Goal: Transaction & Acquisition: Purchase product/service

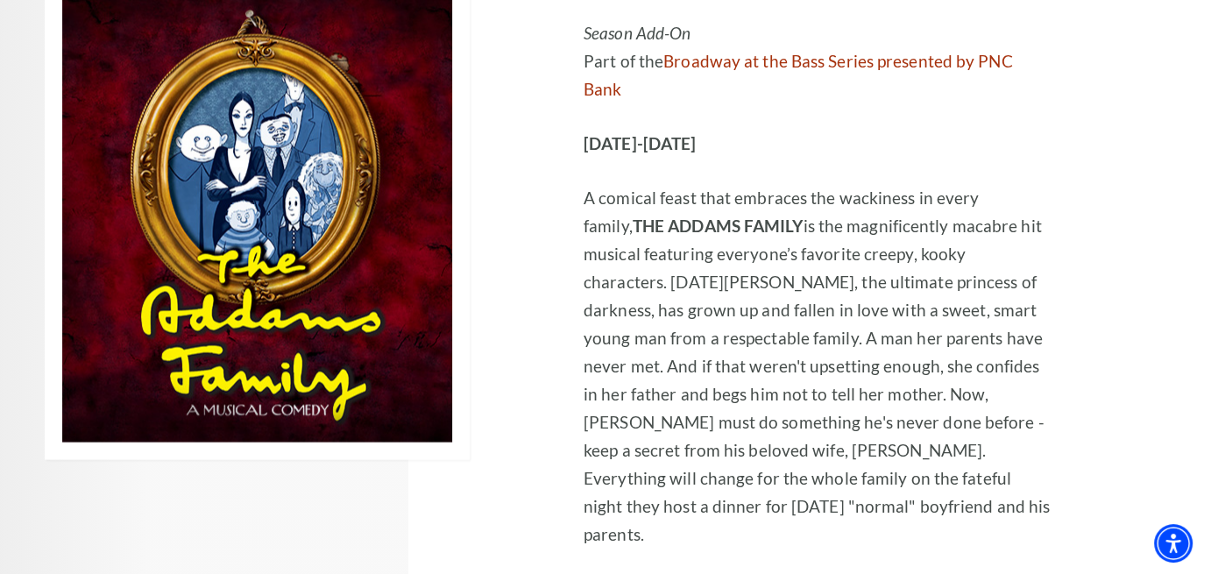
scroll to position [3156, 0]
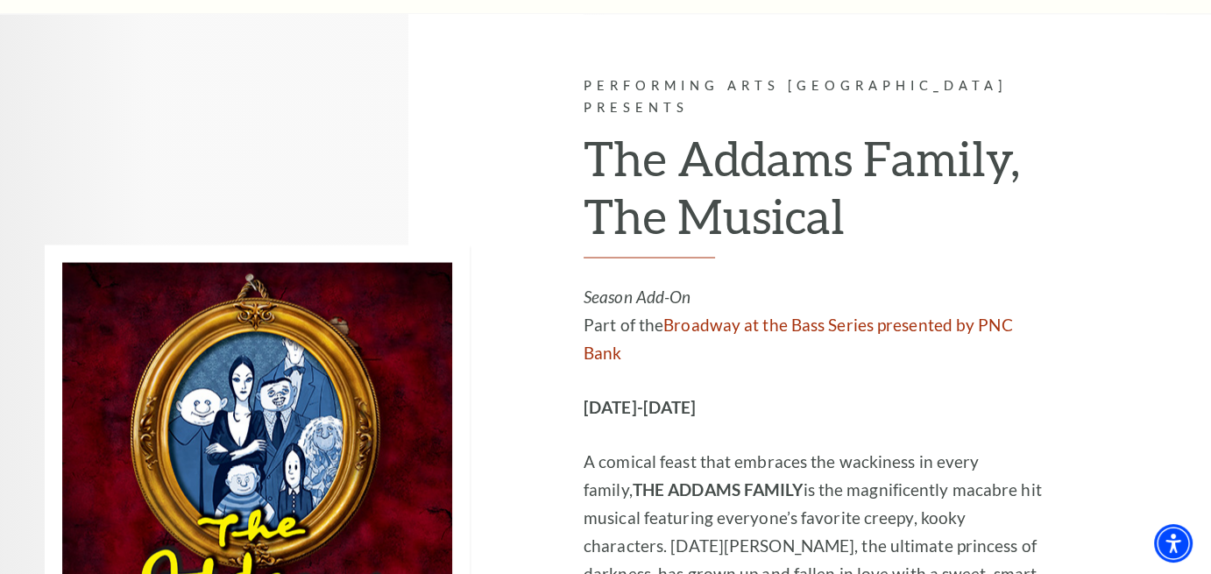
click at [0, 330] on div "Performing Arts Fort Worth Presents The Addams Family, The Musical Season Add-O…" at bounding box center [605, 483] width 1211 height 941
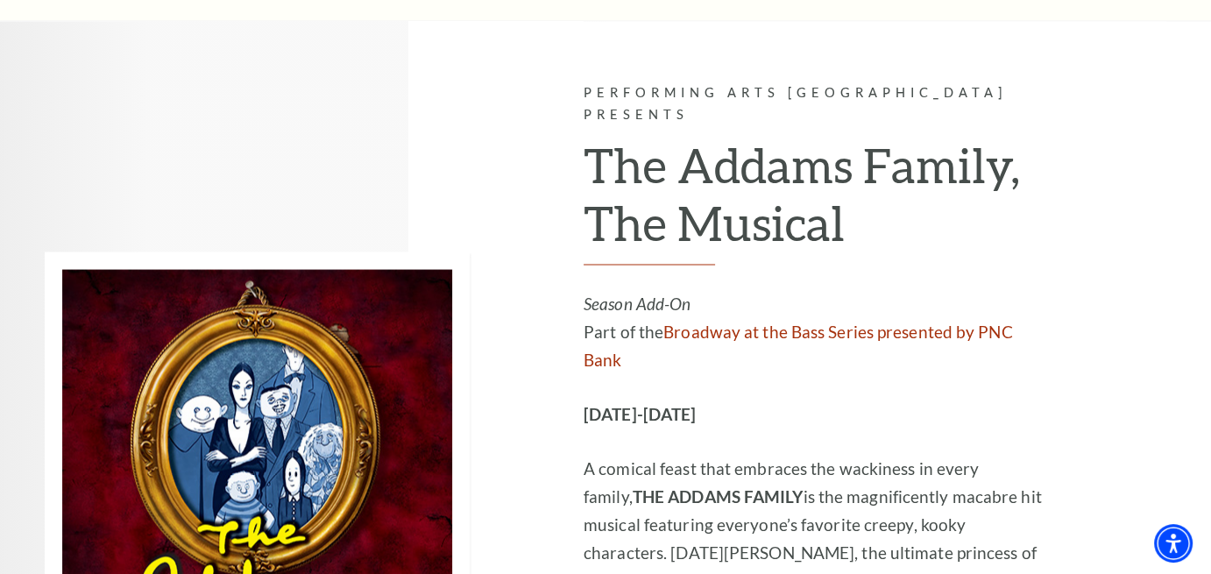
drag, startPoint x: 0, startPoint y: 342, endPoint x: 380, endPoint y: 465, distance: 399.7
click at [380, 465] on img at bounding box center [257, 491] width 425 height 479
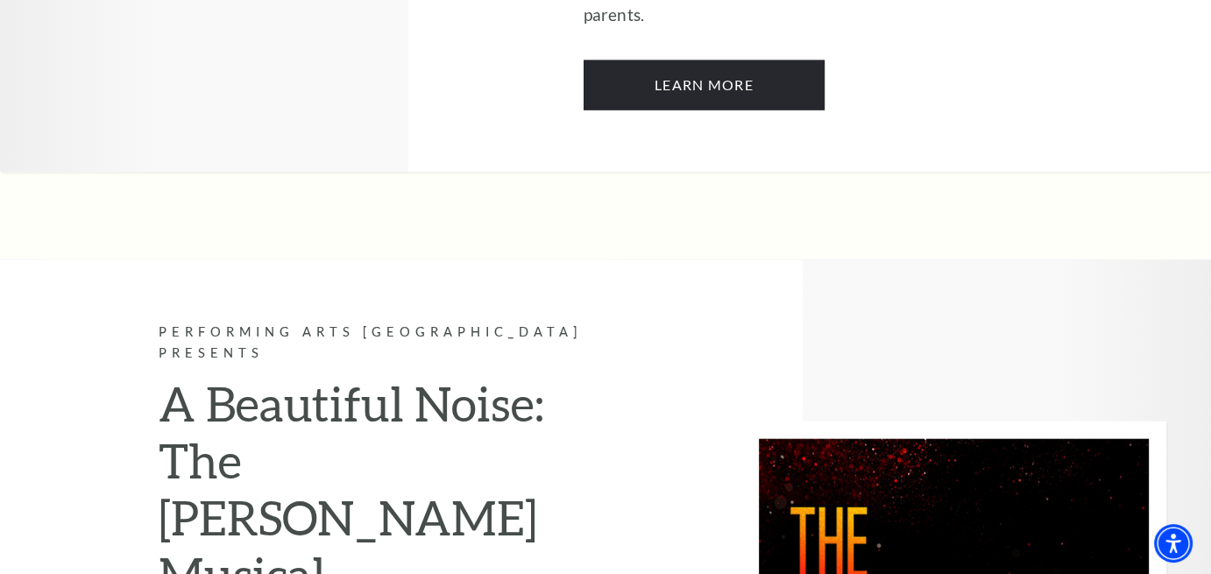
scroll to position [4200, 0]
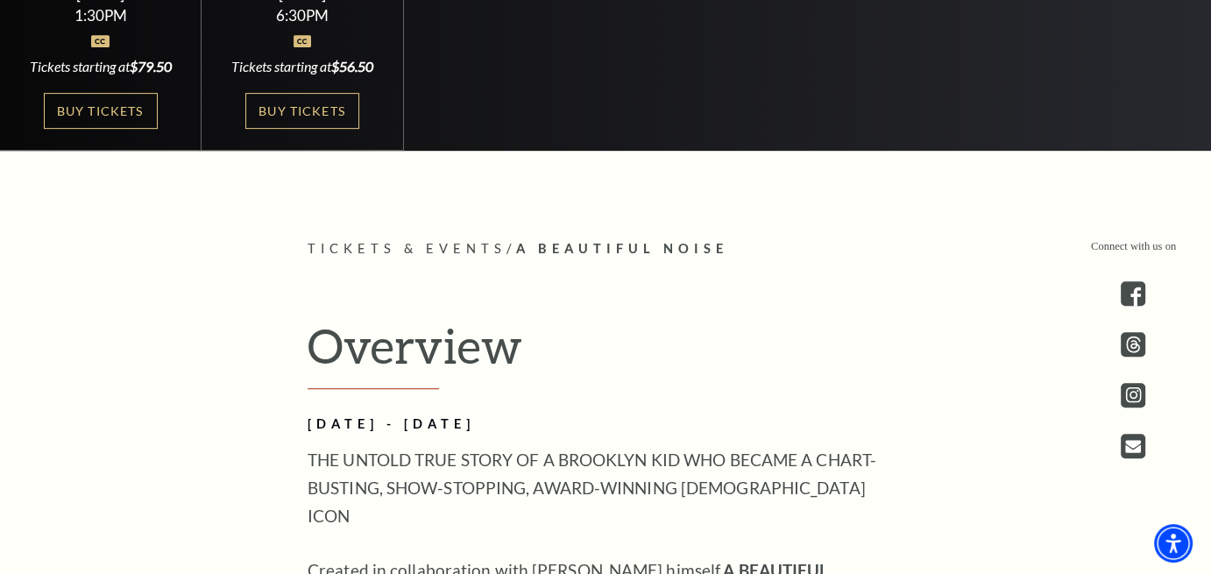
scroll to position [526, 0]
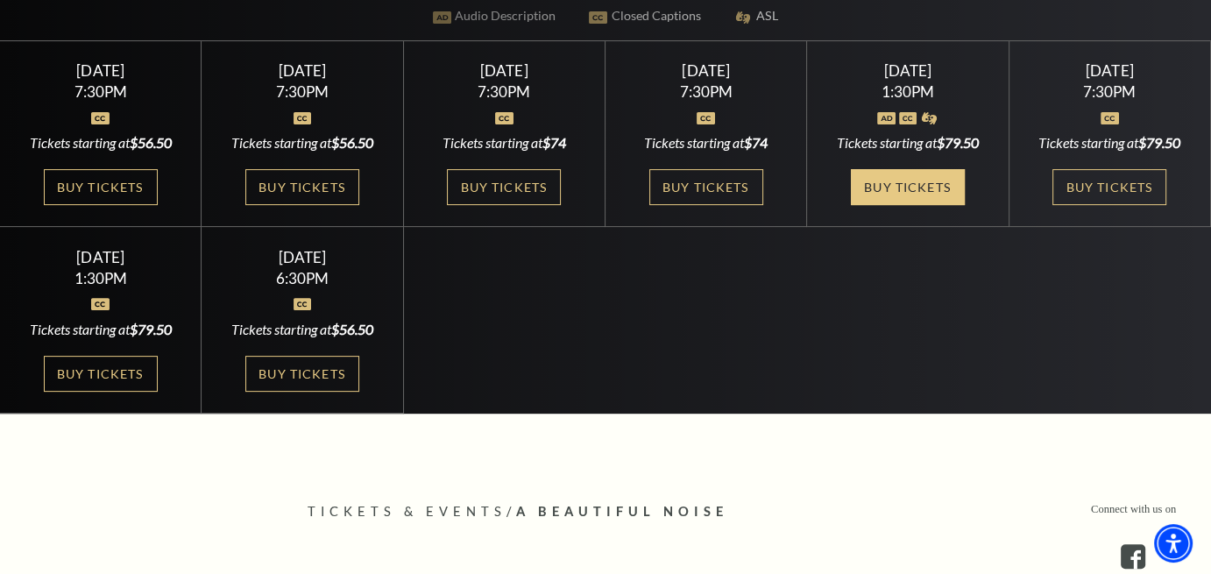
click at [902, 186] on link "Buy Tickets" at bounding box center [908, 187] width 114 height 36
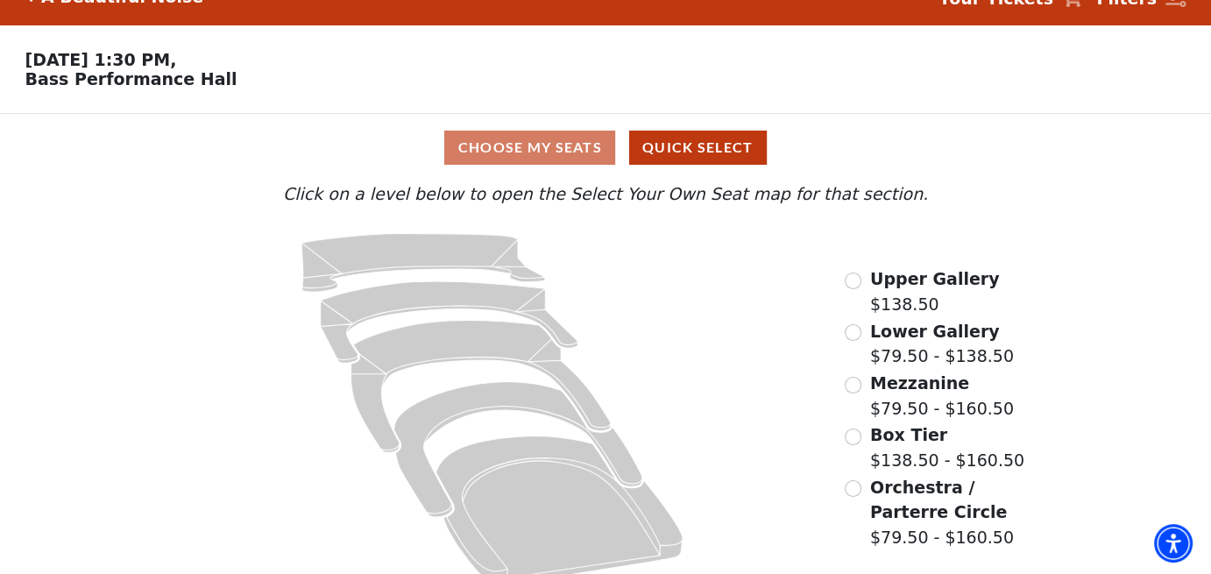
scroll to position [58, 0]
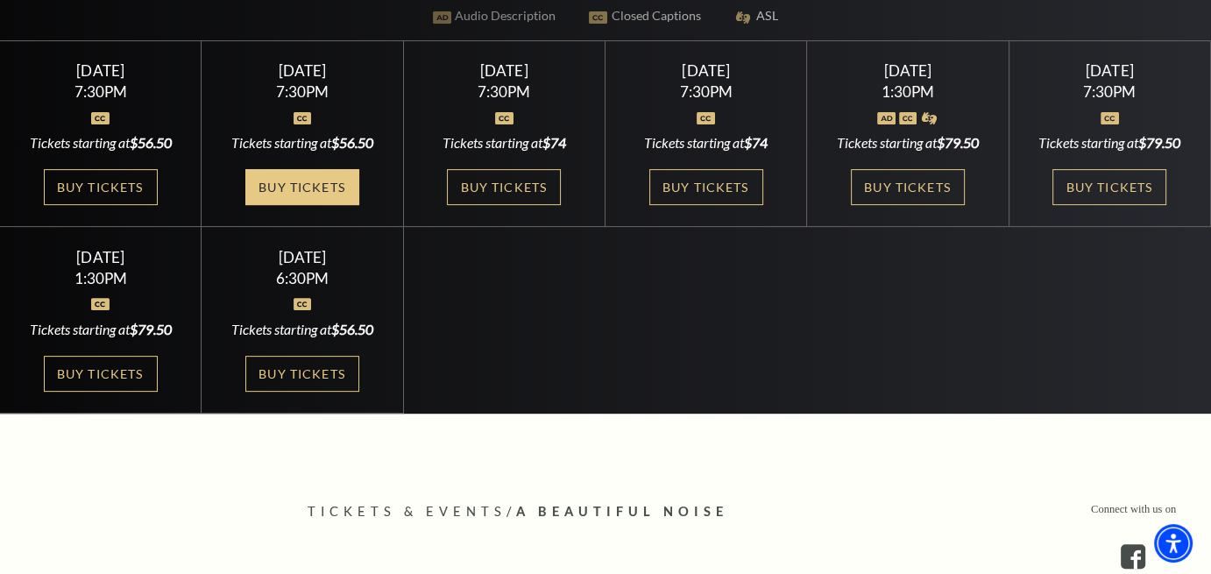
click at [280, 183] on link "Buy Tickets" at bounding box center [302, 187] width 114 height 36
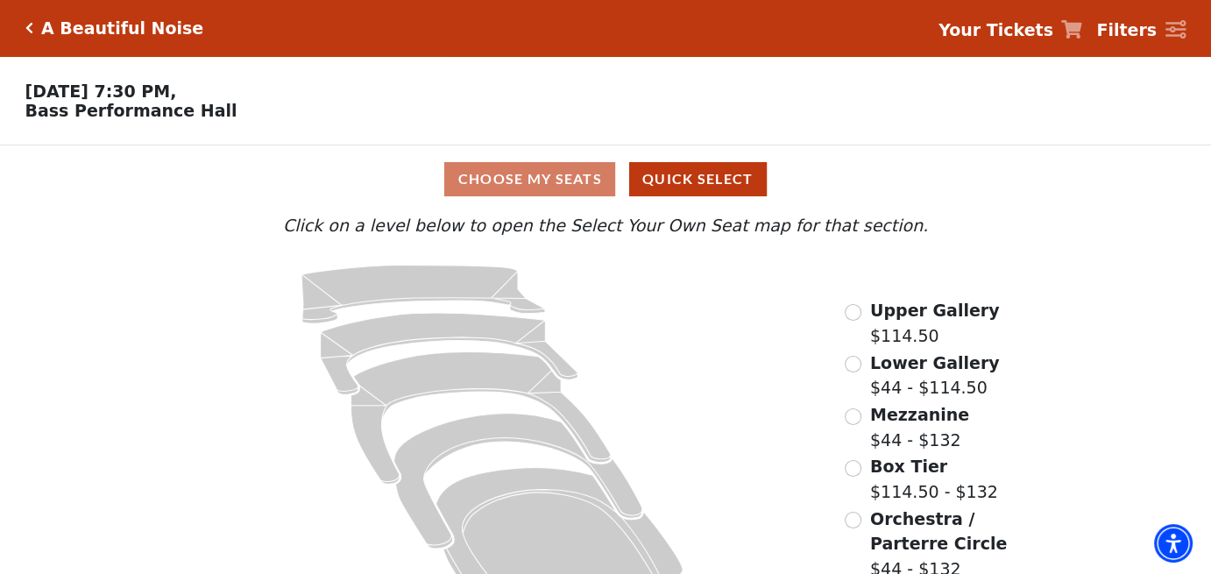
scroll to position [58, 0]
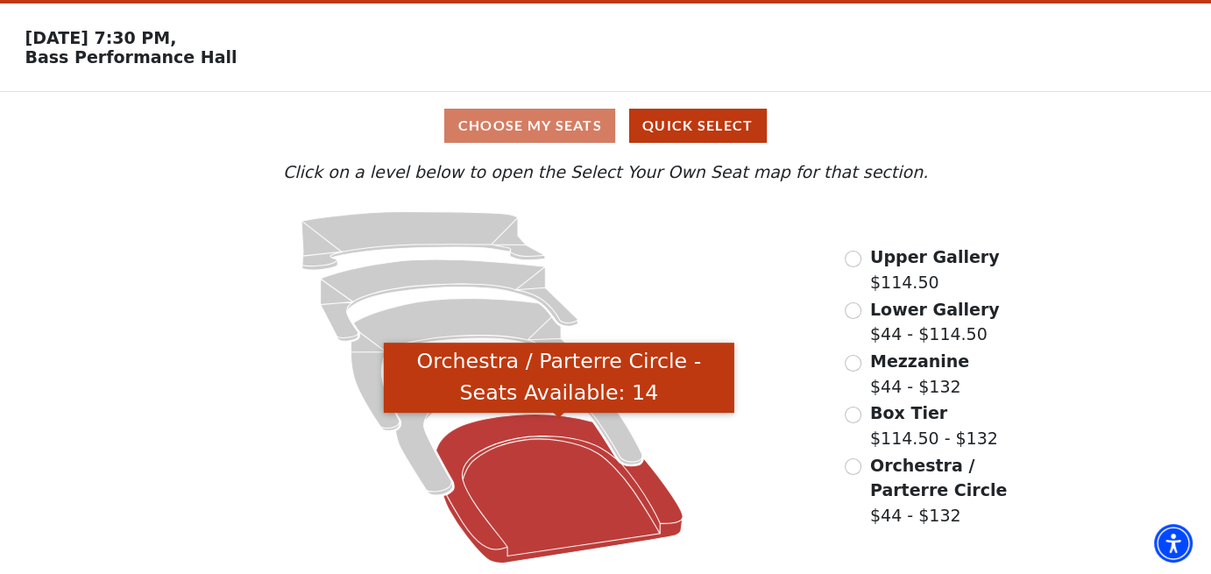
click at [479, 433] on icon "Orchestra / Parterre Circle - Seats Available: 14" at bounding box center [559, 489] width 247 height 149
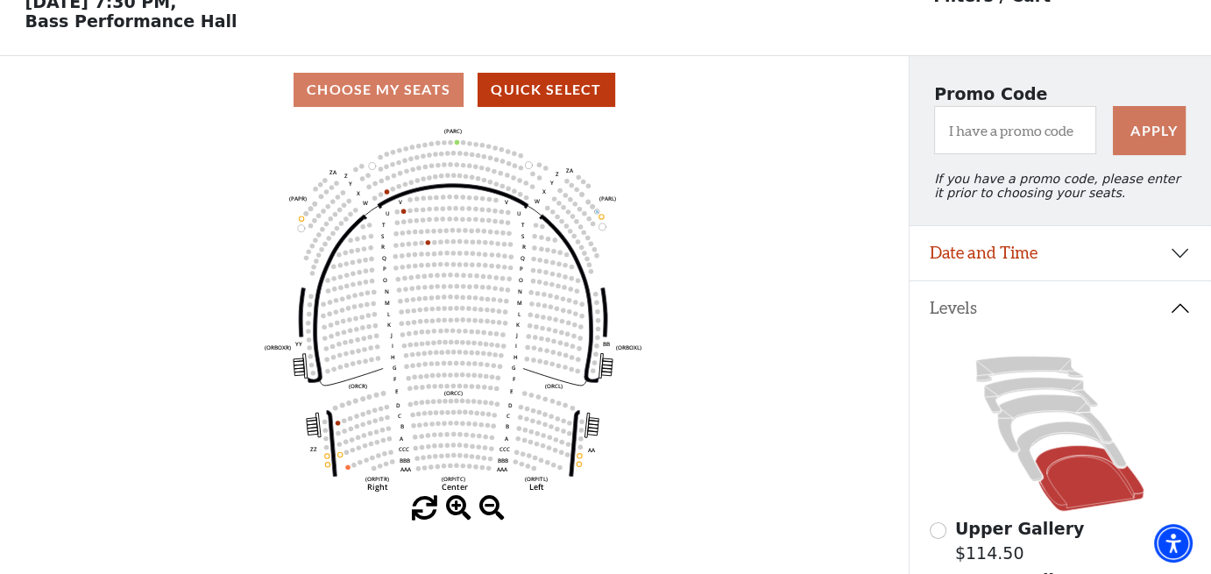
scroll to position [81, 0]
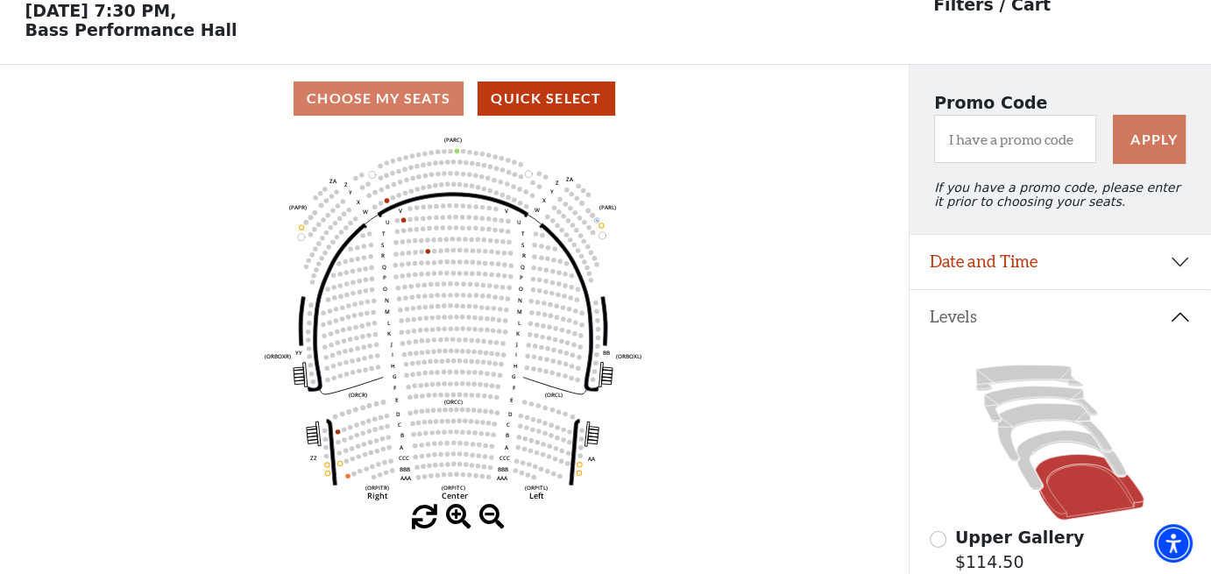
click at [432, 94] on div "Choose My Seats Quick Select" at bounding box center [454, 99] width 909 height 34
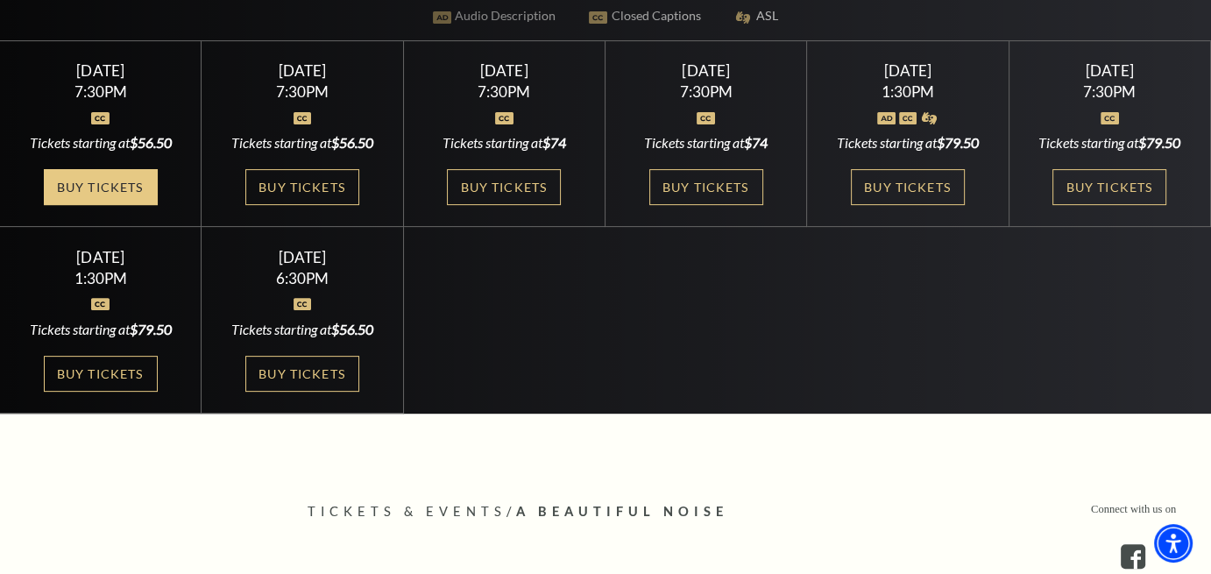
click at [139, 178] on link "Buy Tickets" at bounding box center [101, 187] width 114 height 36
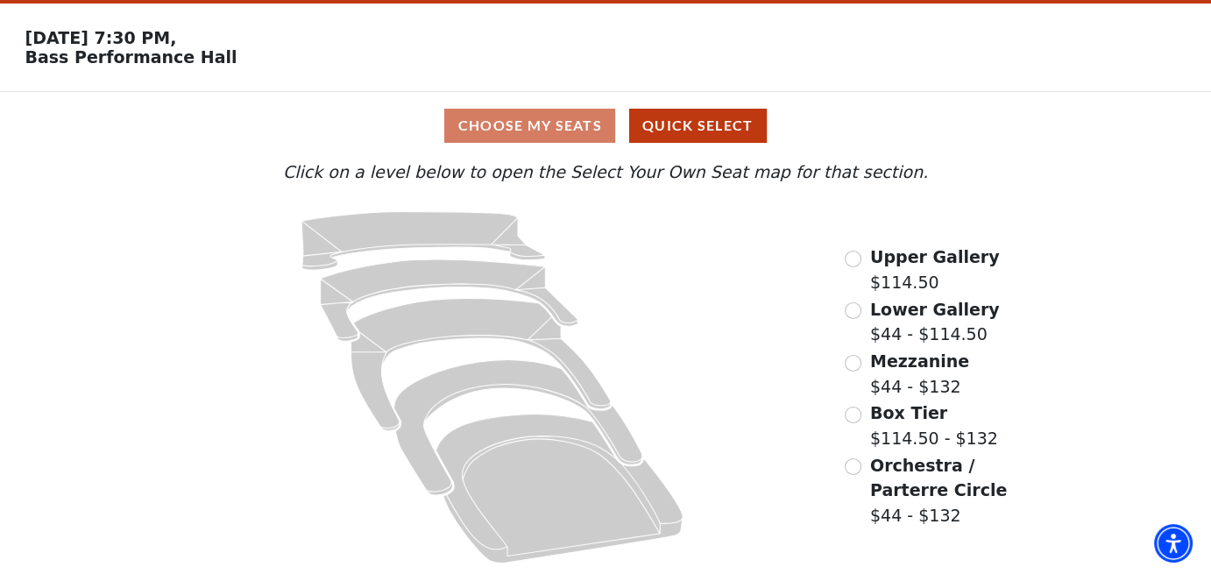
scroll to position [58, 0]
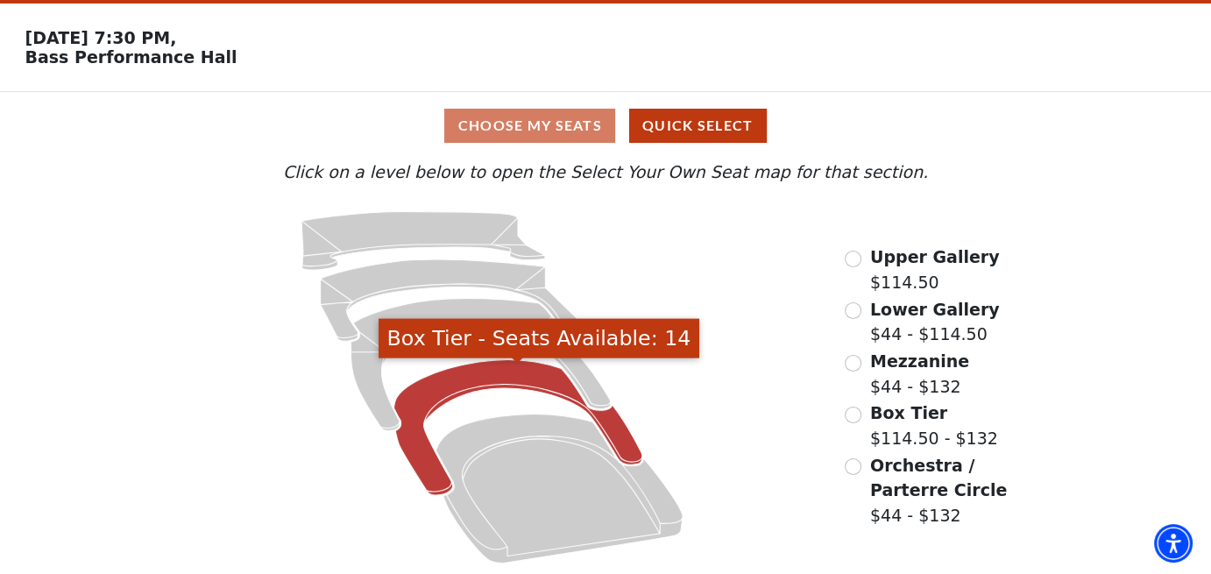
click at [500, 374] on icon "Box Tier - Seats Available: 14" at bounding box center [518, 427] width 248 height 135
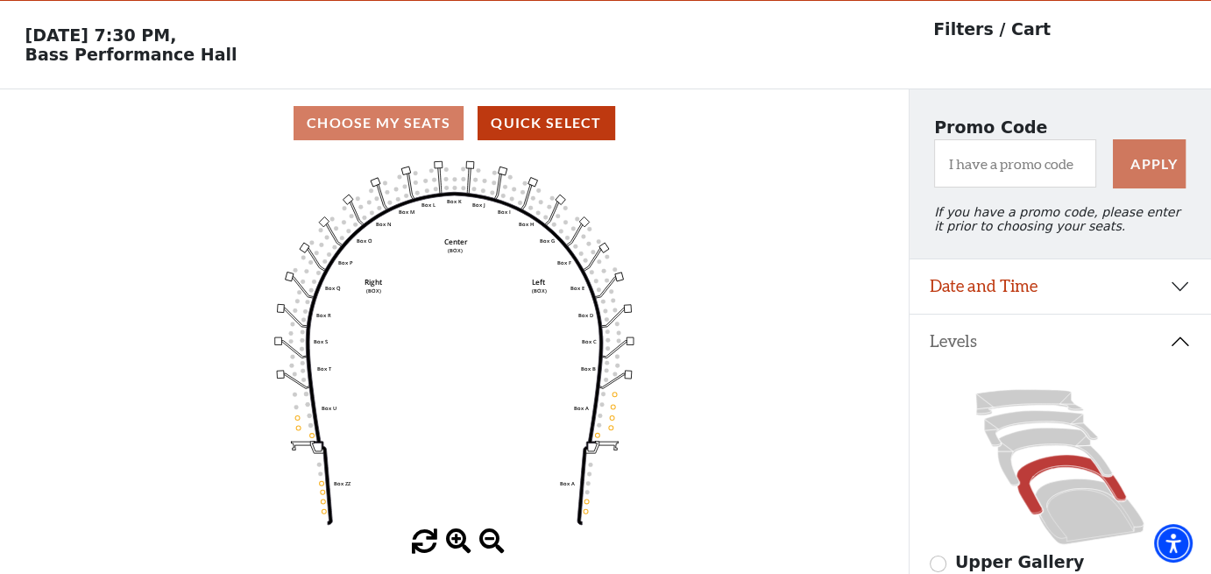
scroll to position [81, 0]
